Goal: Find specific page/section: Find specific page/section

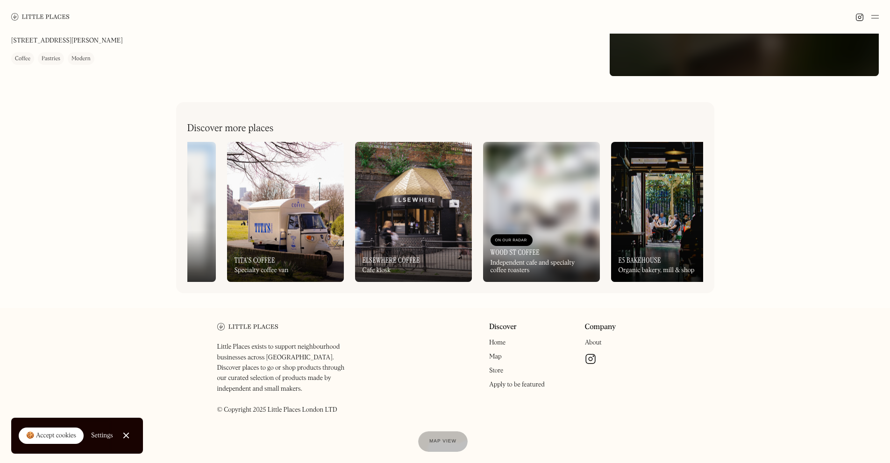
scroll to position [0, 760]
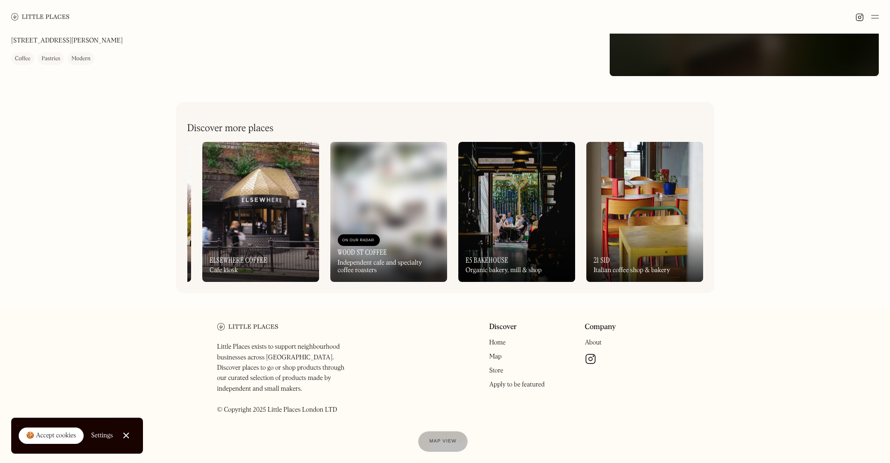
click at [247, 192] on img at bounding box center [260, 212] width 117 height 140
